Goal: Task Accomplishment & Management: Use online tool/utility

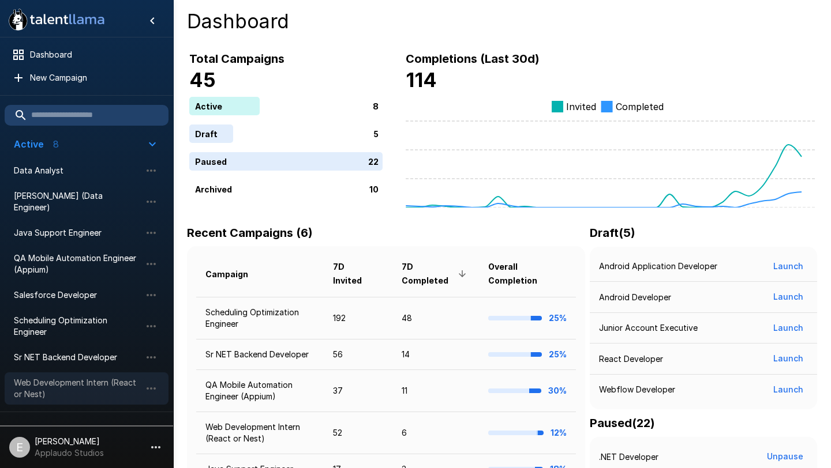
click at [78, 377] on span "Web Development Intern (React or Nest)" at bounding box center [77, 388] width 127 height 23
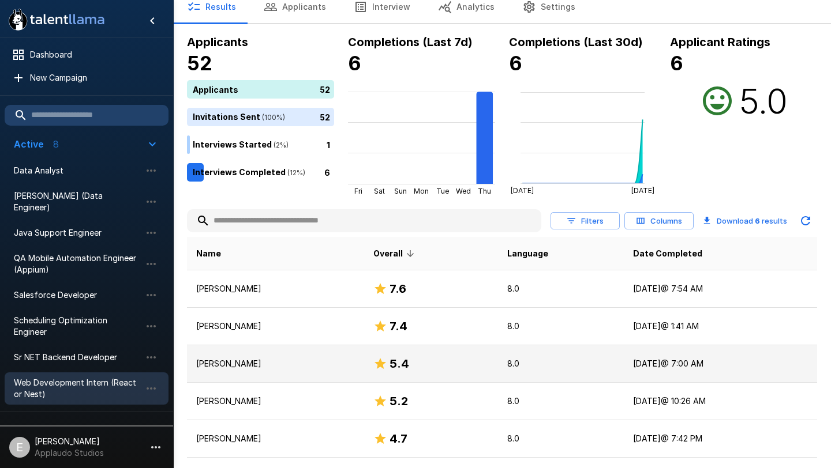
scroll to position [108, 0]
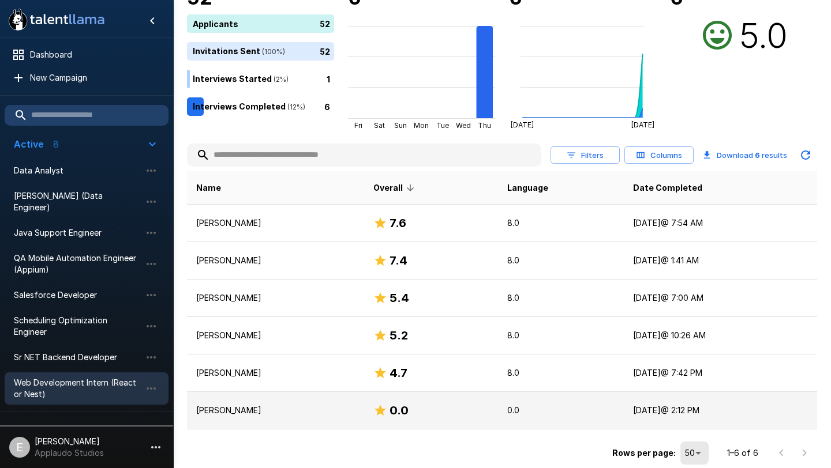
click at [455, 414] on div "0.0" at bounding box center [430, 411] width 115 height 18
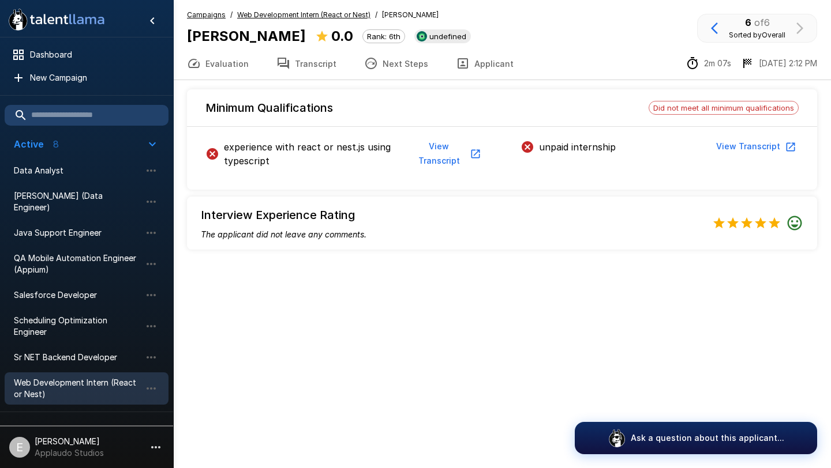
click at [362, 168] on div "experience with react or nest.js using typescript View Transcript" at bounding box center [344, 153] width 278 height 35
click at [317, 52] on button "Transcript" at bounding box center [306, 63] width 88 height 32
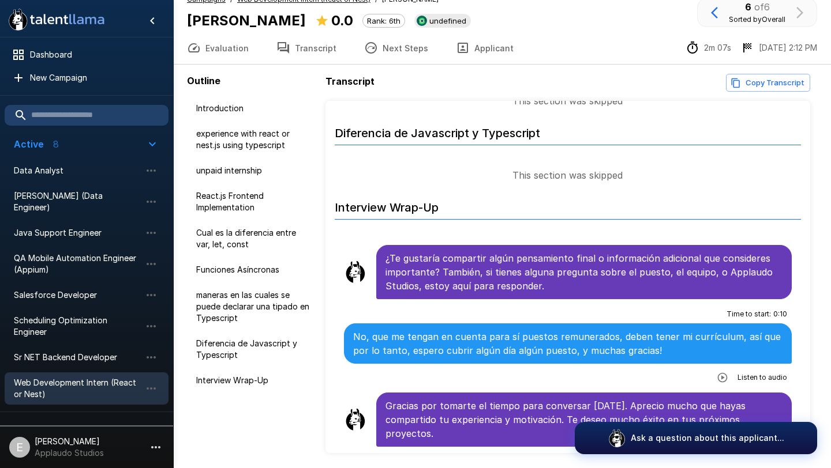
scroll to position [21, 0]
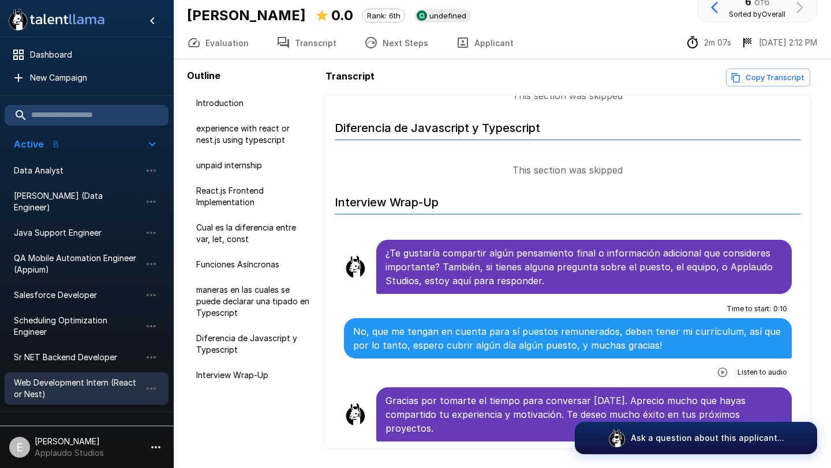
scroll to position [56, 0]
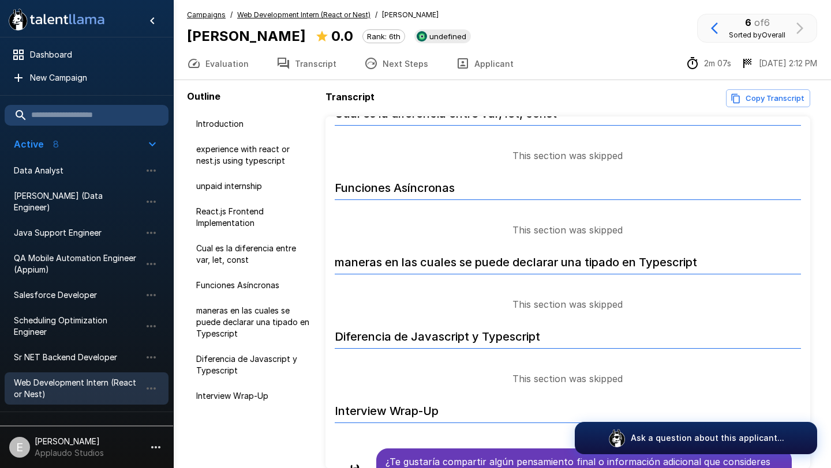
scroll to position [536, 0]
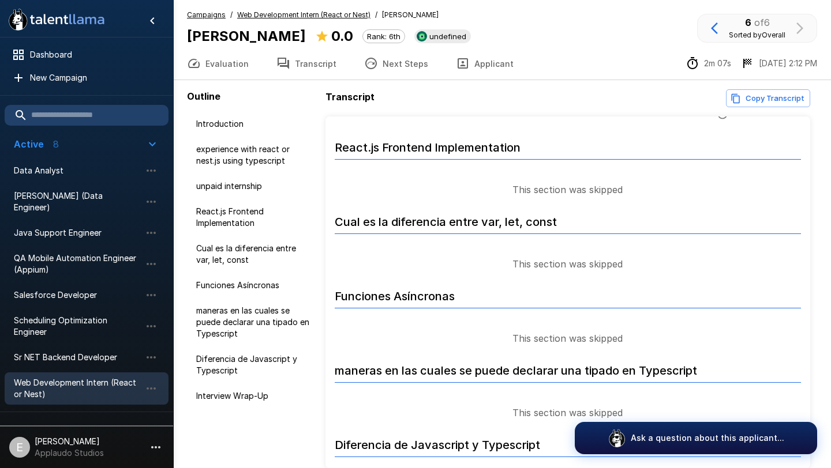
click at [335, 19] on span "Web Development Intern (React or Nest)" at bounding box center [303, 15] width 133 height 12
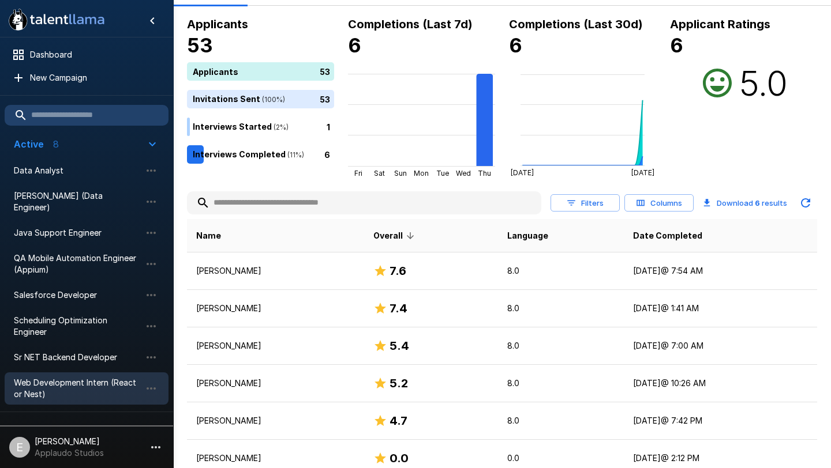
scroll to position [63, 0]
